Goal: Task Accomplishment & Management: Complete application form

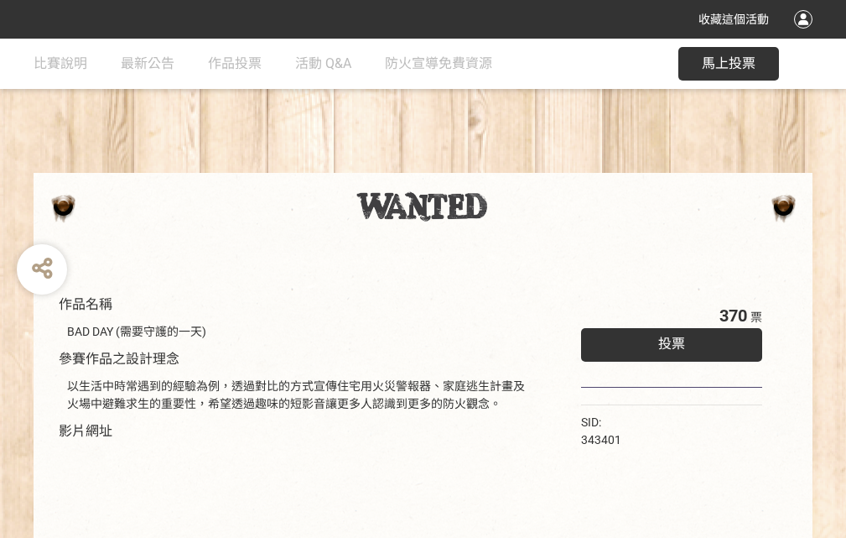
click at [806, 35] on div "收藏這個活動" at bounding box center [423, 19] width 846 height 39
click at [524, 165] on div "作品名稱 BAD DAY (需要守護的一天) 參賽作品之設計理念 以生活中時常遇到的經驗為例，透過對比的方式宣傳住宅用火災警報器、家庭逃生計畫及火場中避難求生…" at bounding box center [423, 392] width 846 height 706
click at [668, 340] on span "投票" at bounding box center [672, 344] width 27 height 16
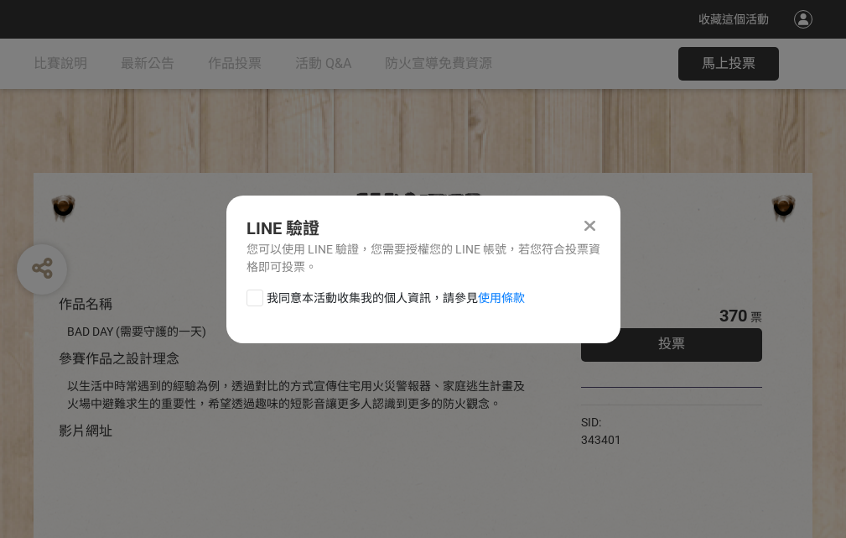
click at [253, 294] on div at bounding box center [255, 297] width 17 height 17
checkbox input "true"
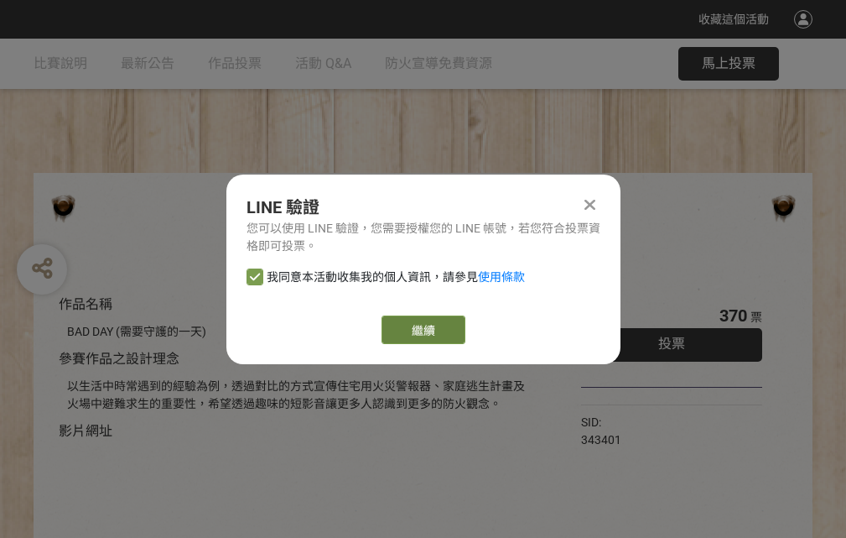
click at [422, 330] on link "繼續" at bounding box center [424, 329] width 84 height 29
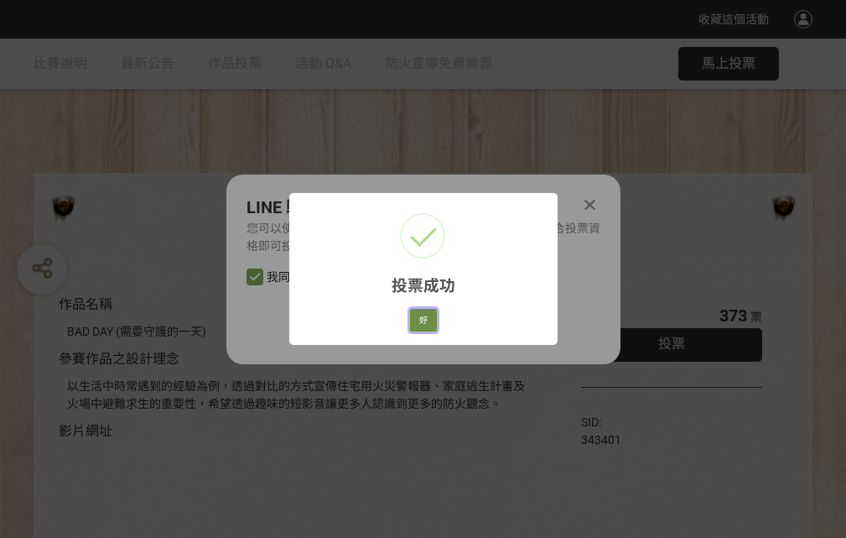
click at [419, 317] on button "好" at bounding box center [423, 320] width 27 height 23
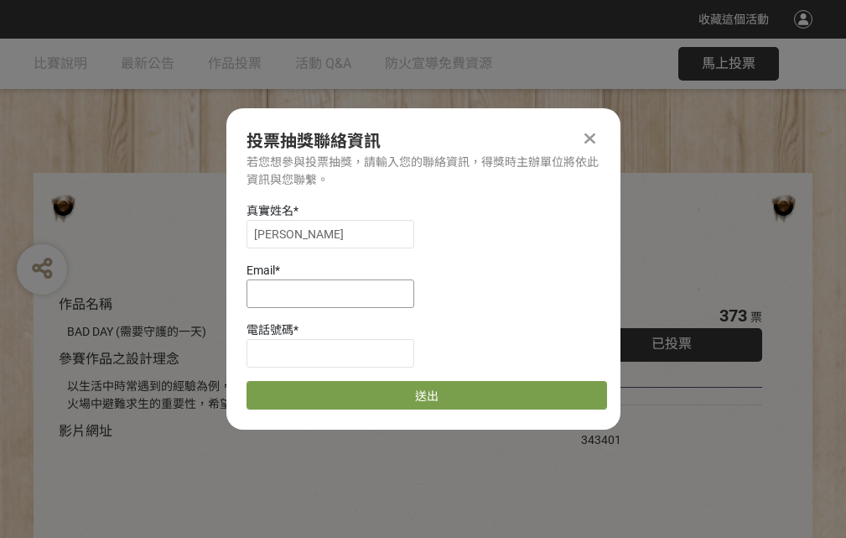
click at [336, 293] on input at bounding box center [331, 293] width 168 height 29
type input "[EMAIL_ADDRESS][DOMAIN_NAME]"
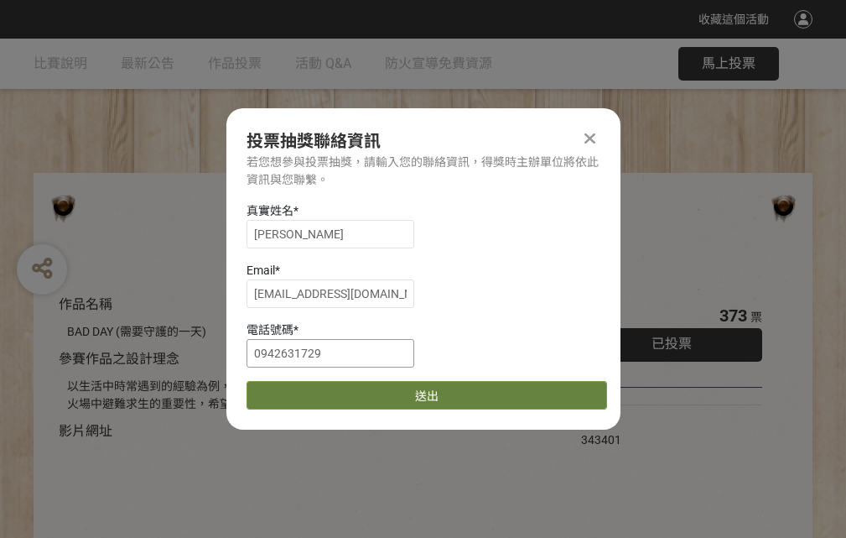
type input "0942631729"
click at [294, 389] on button "送出" at bounding box center [427, 395] width 361 height 29
